Goal: Transaction & Acquisition: Obtain resource

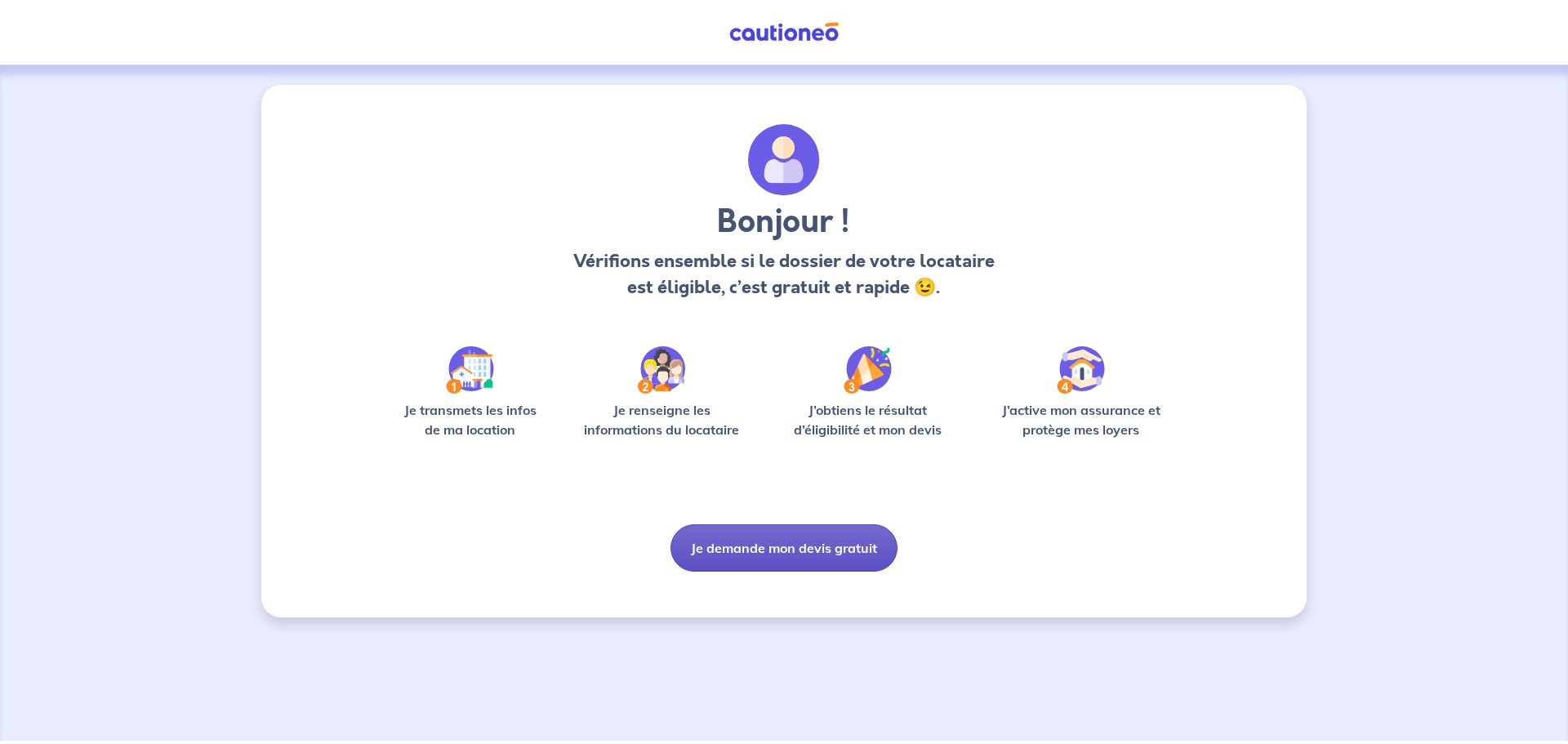
click at [774, 555] on button "Je demande mon devis gratuit" at bounding box center [784, 548] width 227 height 48
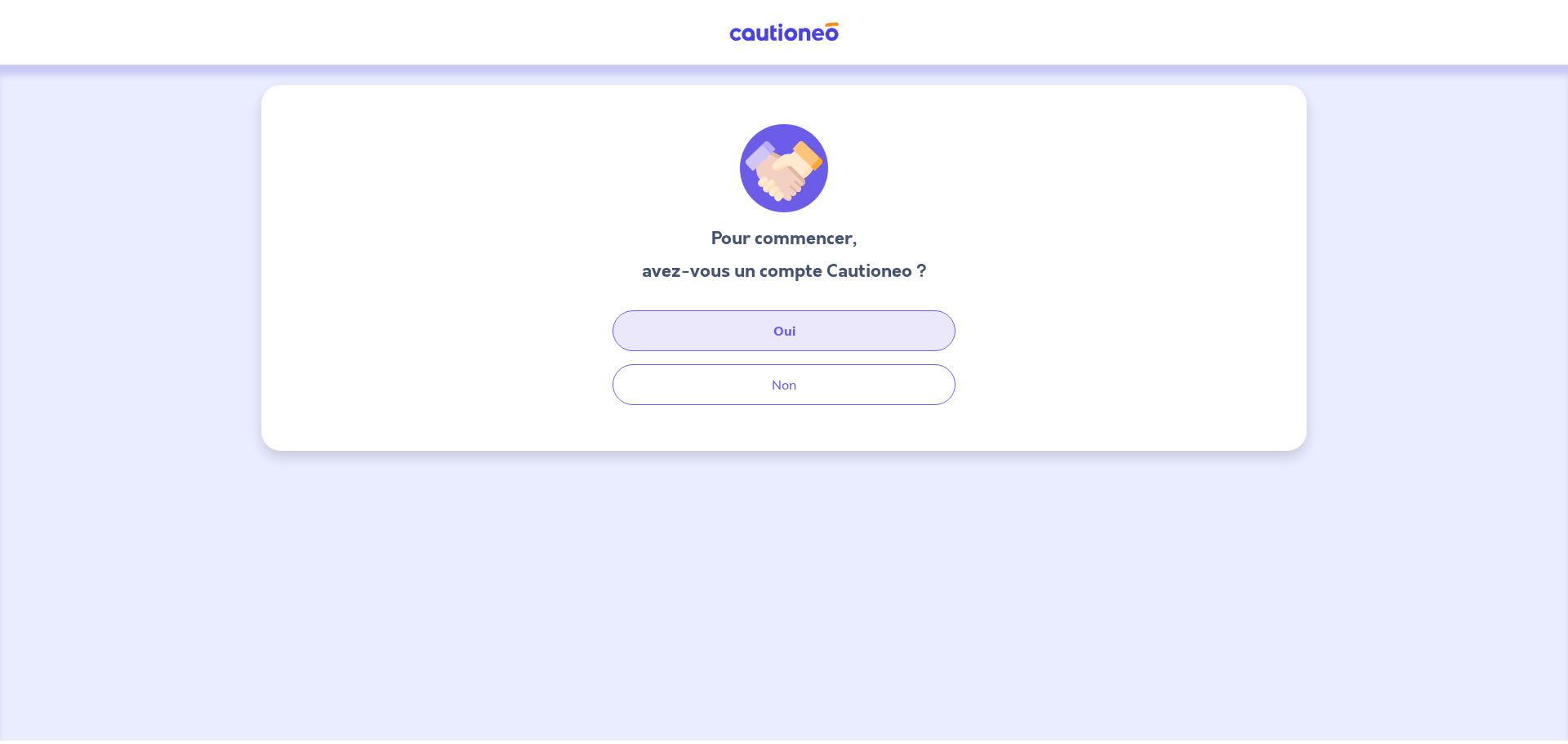
click at [773, 335] on button "Oui" at bounding box center [784, 330] width 343 height 41
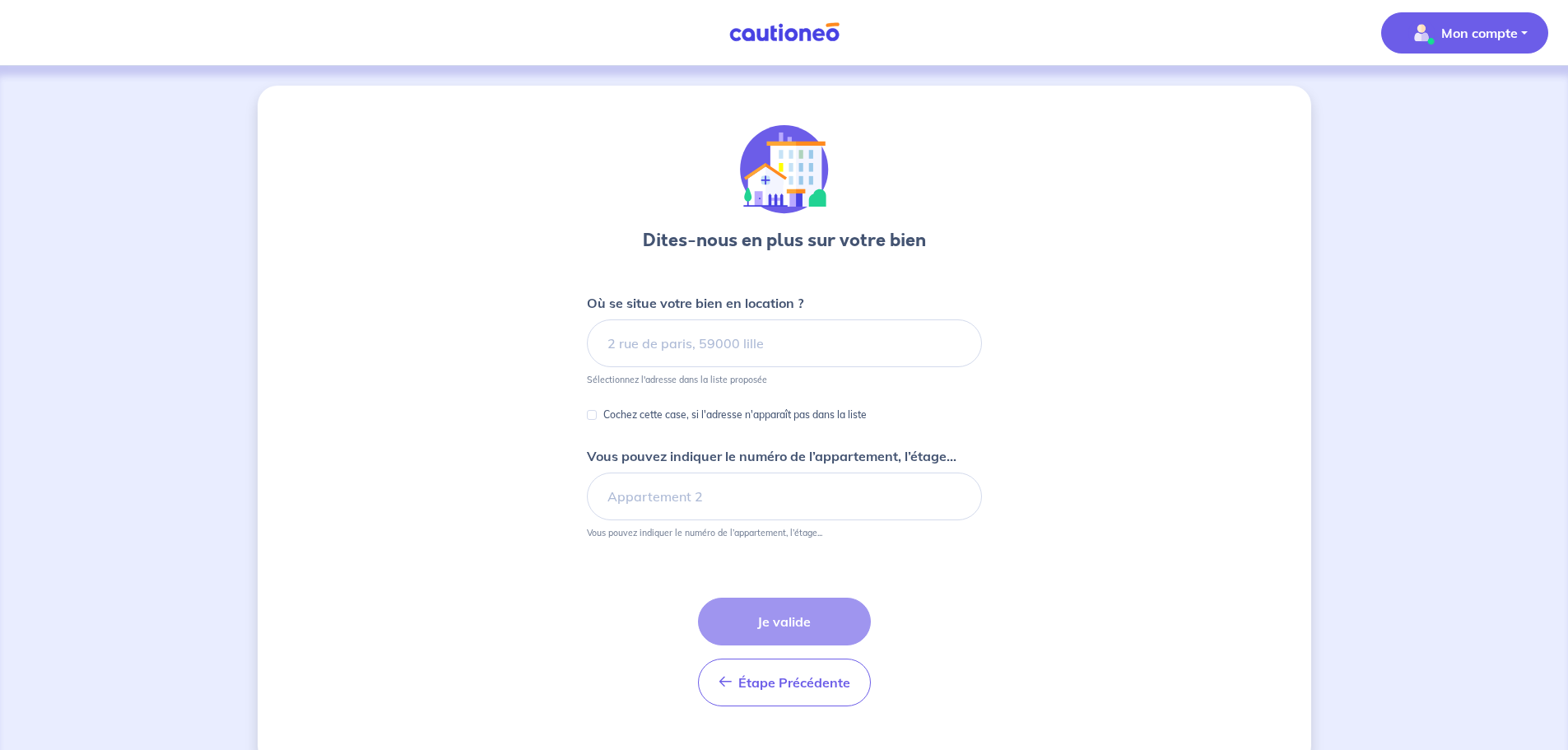
click at [1460, 38] on p "Mon compte" at bounding box center [1479, 32] width 77 height 20
click at [1429, 98] on link "Mes informations" at bounding box center [1448, 102] width 133 height 26
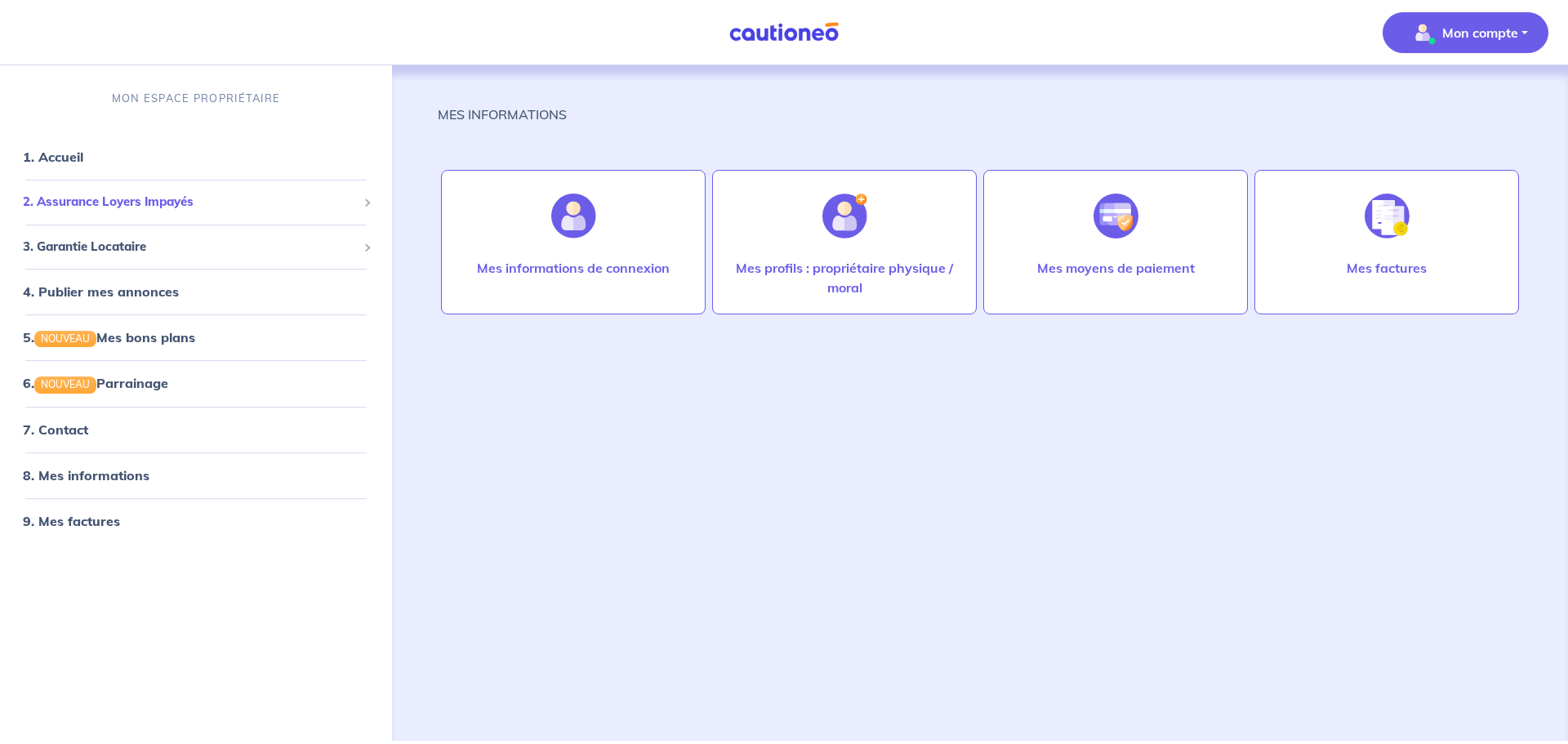
click at [100, 197] on span "2. Assurance Loyers Impayés" at bounding box center [190, 202] width 334 height 19
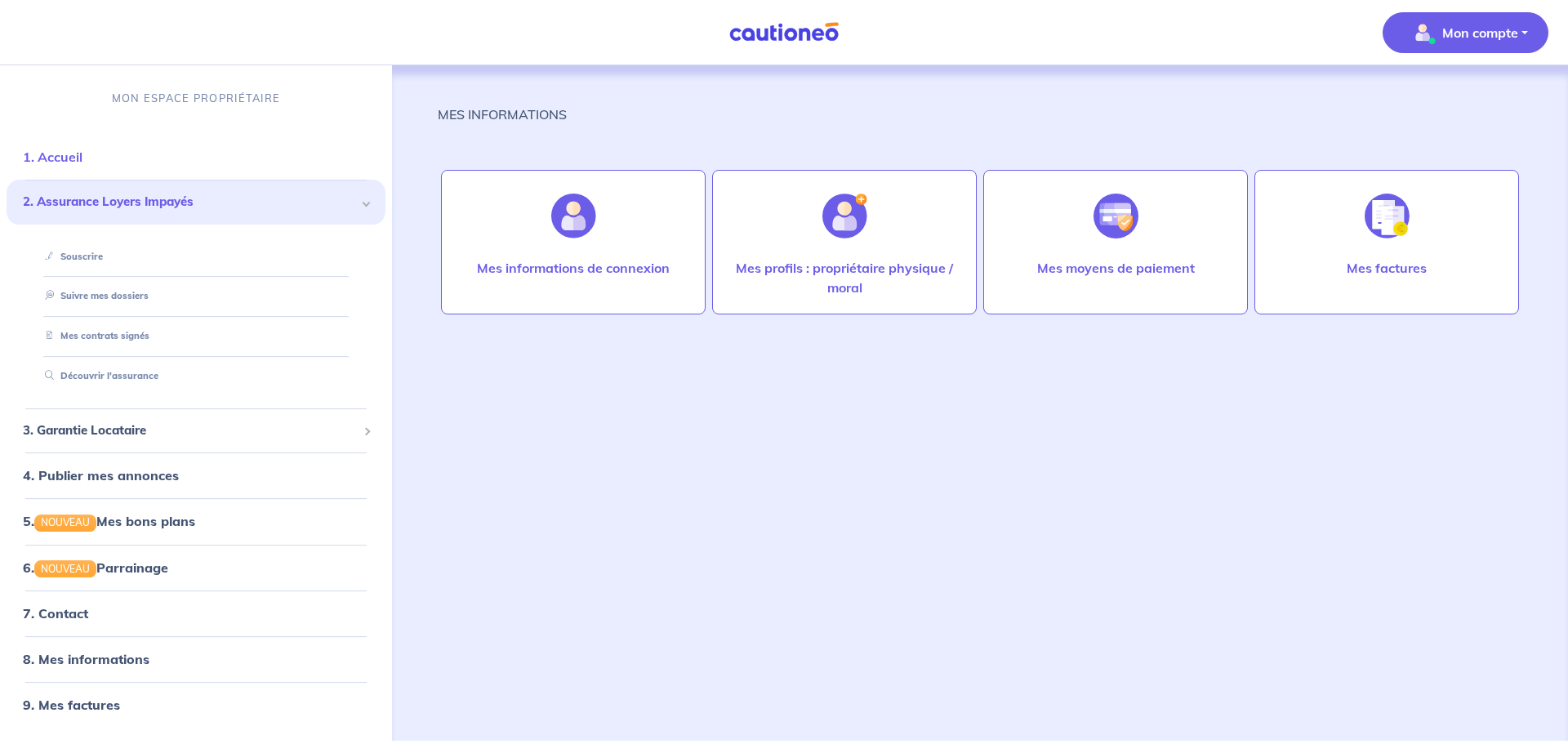
click at [82, 161] on link "1. Accueil" at bounding box center [52, 157] width 60 height 16
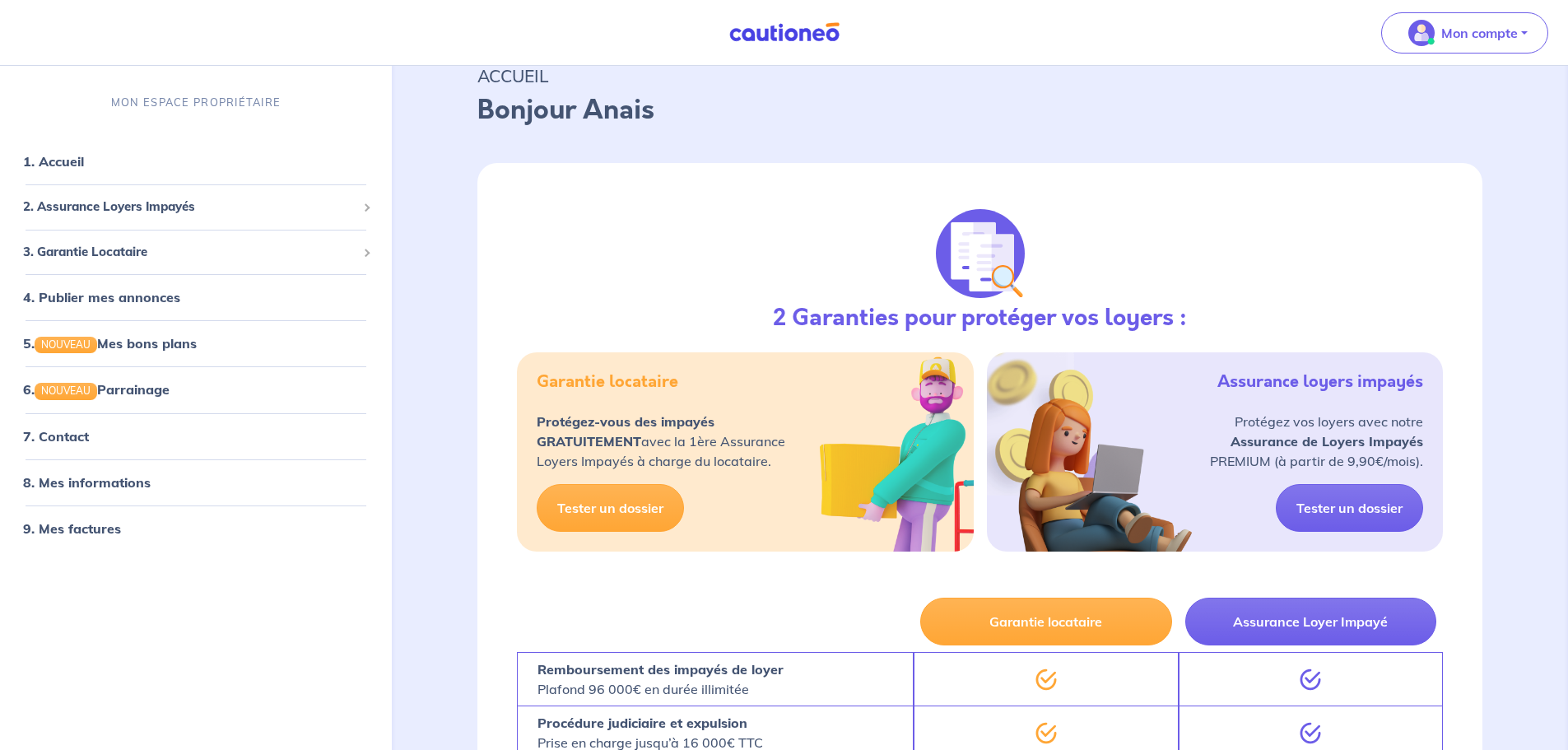
scroll to position [82, 0]
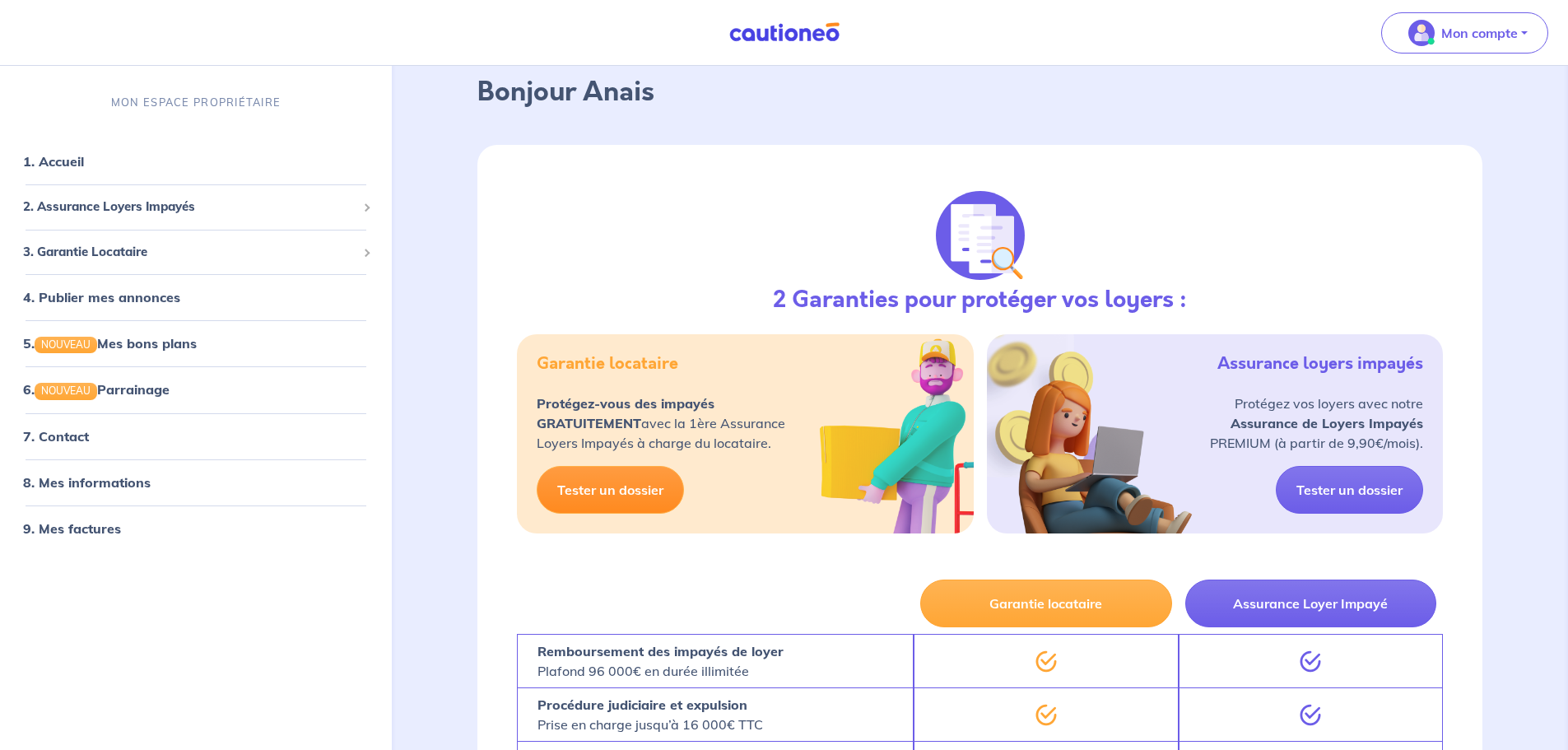
click at [627, 484] on link "Tester un dossier" at bounding box center [610, 489] width 147 height 48
